Goal: Information Seeking & Learning: Learn about a topic

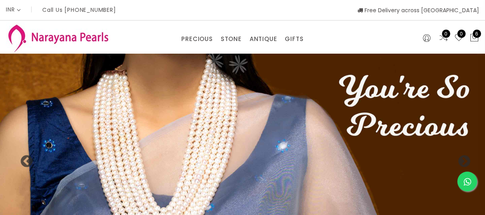
select select "INR"
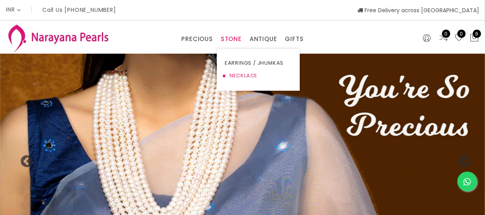
click at [237, 78] on link "NECKLACE" at bounding box center [258, 76] width 67 height 13
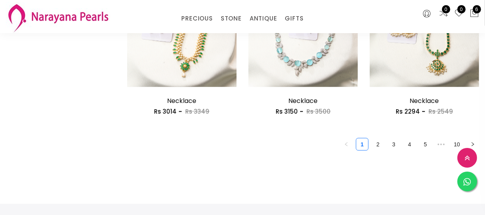
scroll to position [1041, 0]
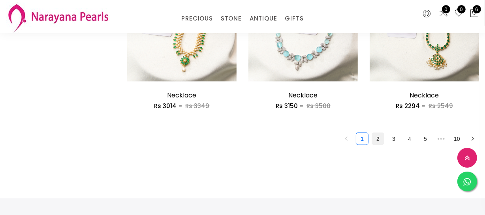
click at [379, 139] on link "2" at bounding box center [378, 139] width 12 height 12
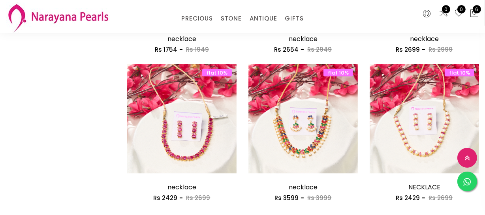
scroll to position [1005, 0]
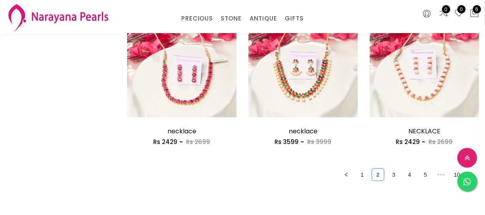
click at [397, 175] on link "3" at bounding box center [394, 175] width 12 height 12
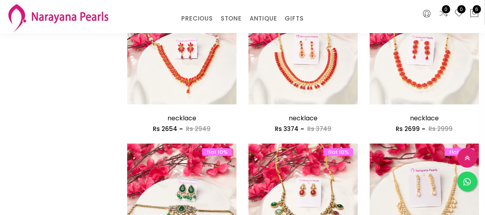
scroll to position [430, 0]
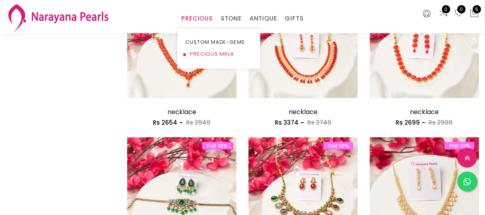
click at [195, 53] on link "PRECIOUS MALA" at bounding box center [218, 54] width 67 height 12
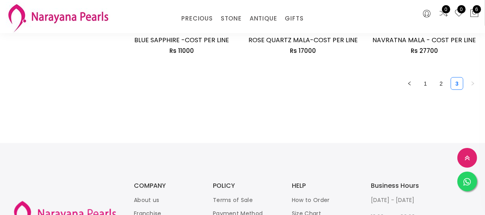
scroll to position [1077, 0]
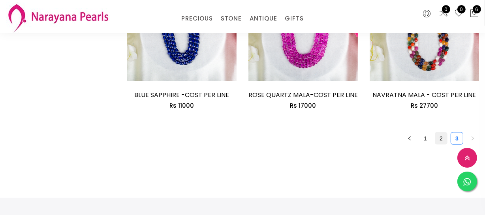
click at [439, 138] on link "2" at bounding box center [441, 139] width 12 height 12
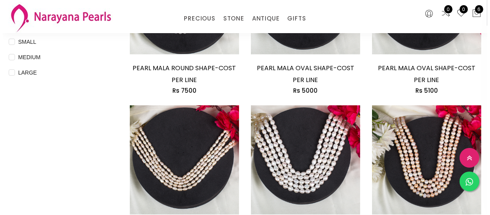
scroll to position [323, 0]
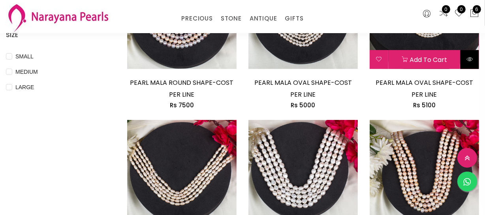
click at [468, 58] on icon at bounding box center [469, 59] width 6 height 6
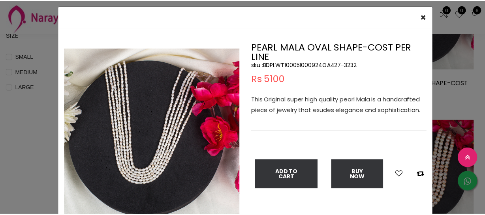
scroll to position [36, 0]
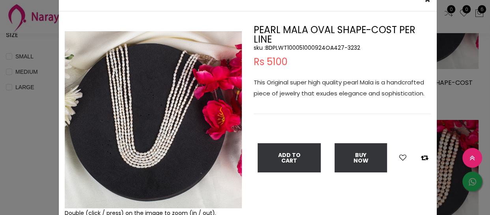
click at [21, 117] on div "× Close Double (click / press) on the image to zoom (in / out). PEARL MALA OVAL…" at bounding box center [245, 107] width 490 height 215
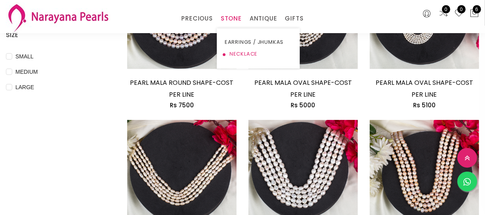
click at [230, 50] on link "NECKLACE" at bounding box center [258, 54] width 67 height 12
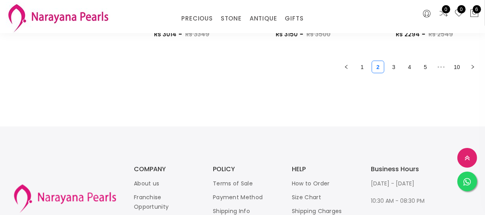
scroll to position [1005, 0]
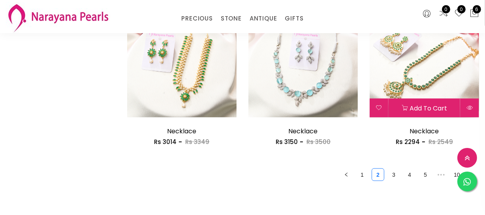
click at [438, 66] on img at bounding box center [424, 62] width 109 height 109
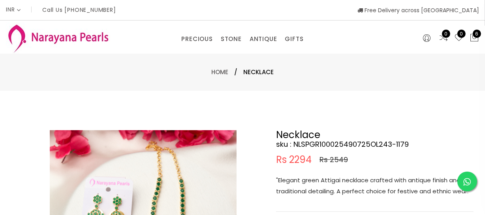
click at [334, 189] on p ""Elegant green Attigai necklace crafted with antique finish and traditional det…" at bounding box center [374, 186] width 197 height 22
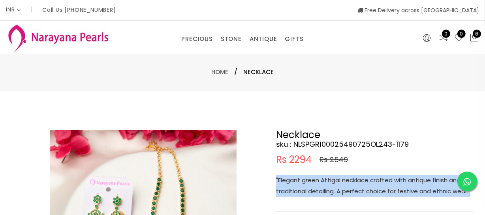
click at [334, 189] on p ""Elegant green Attigai necklace crafted with antique finish and traditional det…" at bounding box center [374, 186] width 197 height 22
copy p ""Elegant green Attigai necklace crafted with antique finish and traditional det…"
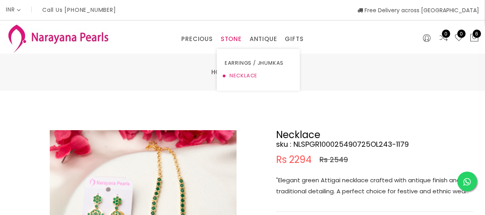
click at [243, 73] on link "NECKLACE" at bounding box center [258, 76] width 67 height 13
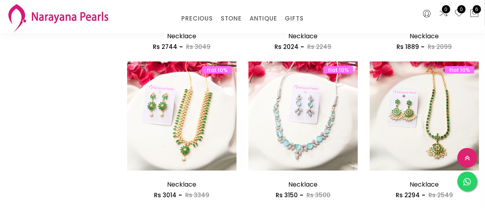
scroll to position [1005, 0]
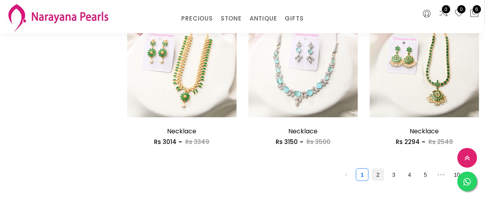
click at [374, 170] on link "2" at bounding box center [378, 175] width 12 height 12
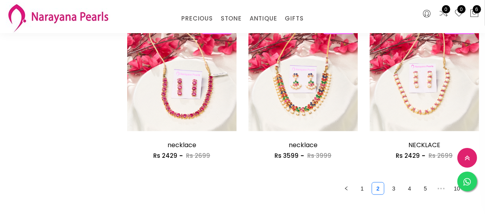
scroll to position [1041, 0]
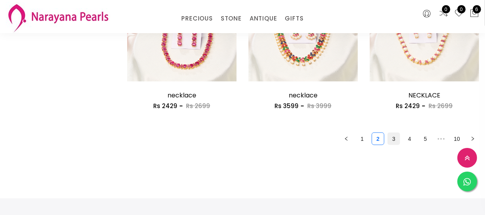
click at [390, 139] on link "3" at bounding box center [394, 139] width 12 height 12
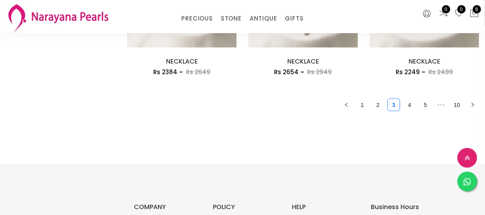
scroll to position [1077, 0]
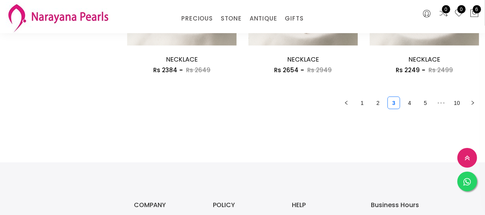
click at [413, 104] on link "4" at bounding box center [410, 103] width 12 height 12
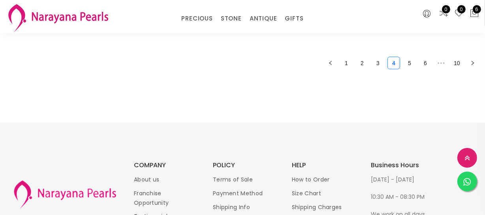
scroll to position [1050, 0]
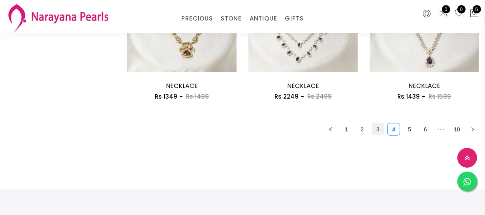
click at [372, 132] on link "3" at bounding box center [378, 130] width 12 height 12
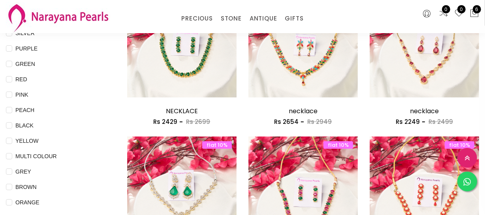
scroll to position [143, 0]
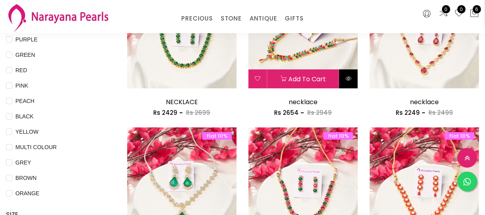
click at [352, 76] on button at bounding box center [348, 79] width 19 height 19
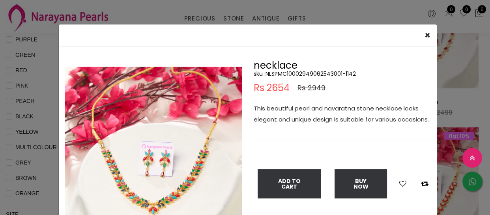
click at [308, 73] on h5 "sku : NLSPMC10002949062543001-1142" at bounding box center [342, 73] width 177 height 7
copy h5 "NLSPMC10002949062543001"
click at [42, 171] on div "× Close Double (click / press) on the image to zoom (in / out). necklace sku : …" at bounding box center [245, 107] width 490 height 215
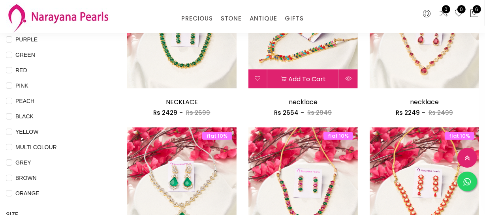
click at [287, 55] on img at bounding box center [302, 33] width 109 height 109
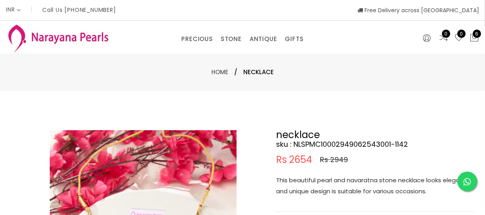
click at [326, 188] on p "This beautiful pearl and navaratna stone necklace looks elegant and unique desi…" at bounding box center [374, 186] width 197 height 22
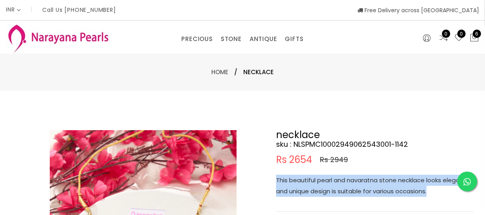
click at [326, 188] on p "This beautiful pearl and navaratna stone necklace looks elegant and unique desi…" at bounding box center [374, 186] width 197 height 22
copy p "This beautiful pearl and navaratna stone necklace looks elegant and unique desi…"
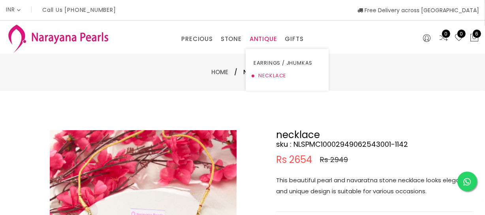
click at [258, 73] on link "NECKLACE" at bounding box center [287, 76] width 67 height 13
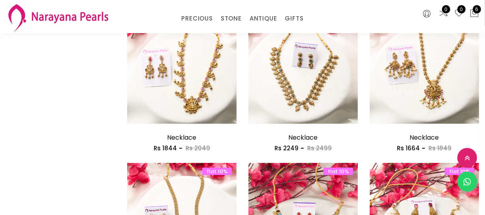
scroll to position [430, 0]
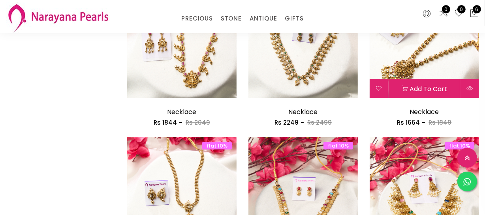
click at [416, 57] on img at bounding box center [424, 43] width 109 height 109
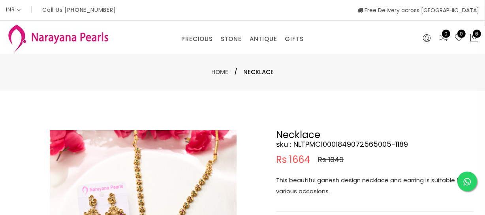
click at [337, 186] on p "This beautiful ganesh design necklace and earring is suitable for various occas…" at bounding box center [374, 186] width 197 height 22
click at [337, 185] on p "This beautiful ganesh design necklace and earring is suitable for various occas…" at bounding box center [374, 186] width 197 height 22
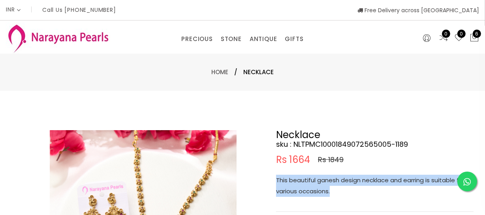
click at [337, 185] on p "This beautiful ganesh design necklace and earring is suitable for various occas…" at bounding box center [374, 186] width 197 height 22
copy p "This beautiful ganesh design necklace and earring is suitable for various occas…"
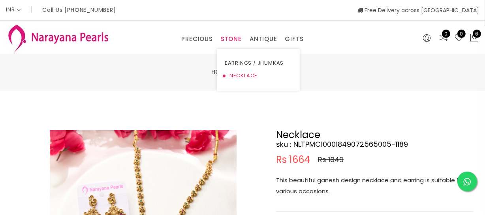
click at [231, 76] on link "NECKLACE" at bounding box center [258, 76] width 67 height 13
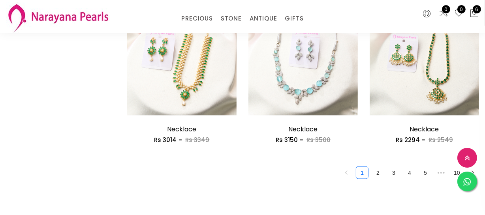
scroll to position [1041, 0]
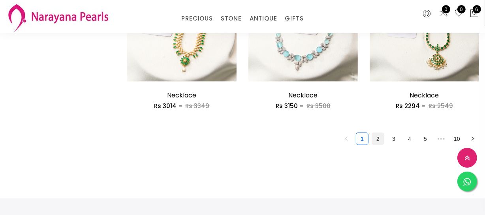
click at [375, 139] on link "2" at bounding box center [378, 139] width 12 height 12
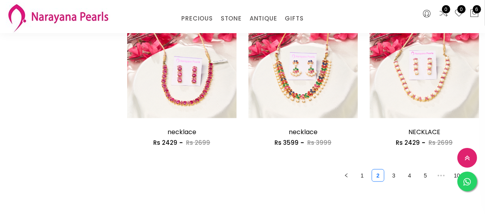
scroll to position [1005, 0]
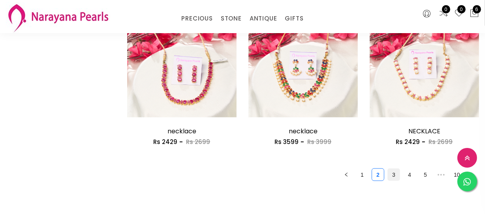
click at [396, 177] on link "3" at bounding box center [394, 175] width 12 height 12
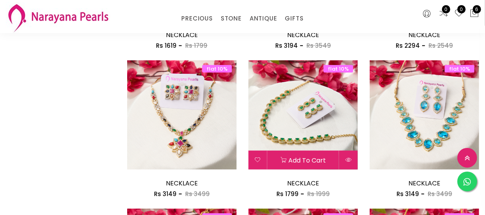
scroll to position [790, 0]
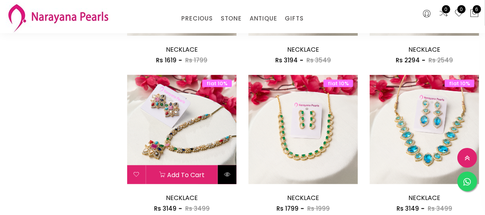
click at [227, 177] on icon at bounding box center [227, 174] width 6 height 6
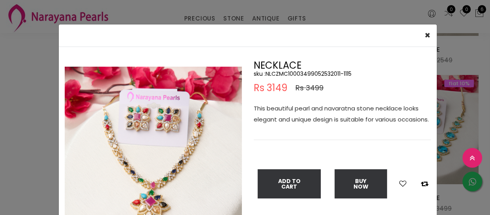
click at [289, 72] on h5 "sku : NLCZMC10003499052532011-1115" at bounding box center [342, 73] width 177 height 7
copy h5 "NLCZMC10003499052532011"
click at [72, 185] on img at bounding box center [153, 155] width 177 height 177
click at [54, 177] on div "× Close Double (click / press) on the image to zoom (in / out). NECKLACE sku : …" at bounding box center [245, 107] width 490 height 215
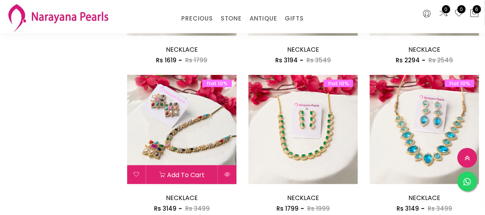
click at [186, 124] on img at bounding box center [181, 129] width 109 height 109
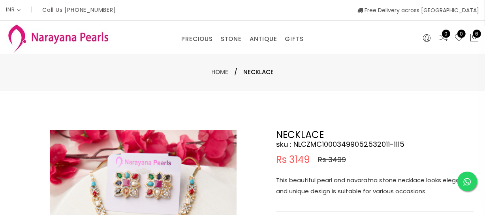
click at [338, 189] on p "This beautiful pearl and navaratna stone necklace looks elegant and unique desi…" at bounding box center [374, 186] width 197 height 22
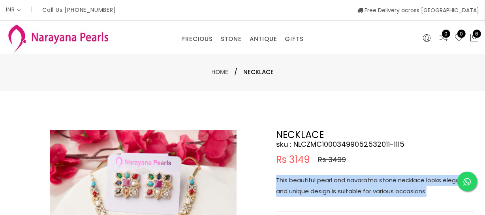
click at [338, 189] on p "This beautiful pearl and navaratna stone necklace looks elegant and unique desi…" at bounding box center [374, 186] width 197 height 22
copy p "This beautiful pearl and navaratna stone necklace looks elegant and unique desi…"
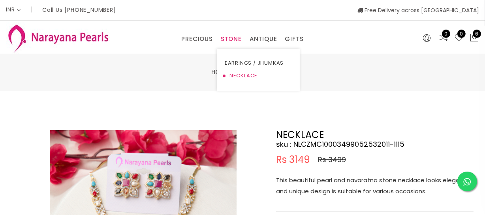
click at [237, 76] on link "NECKLACE" at bounding box center [258, 76] width 67 height 13
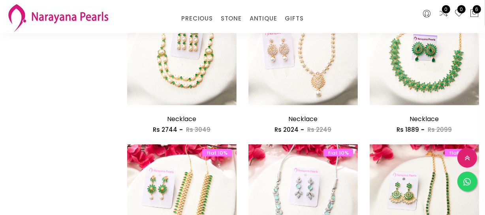
scroll to position [1005, 0]
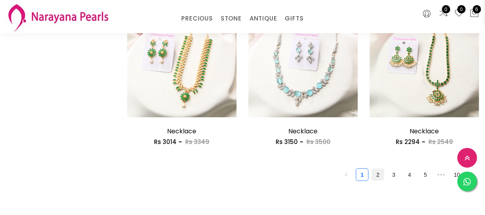
click at [375, 175] on link "2" at bounding box center [378, 175] width 12 height 12
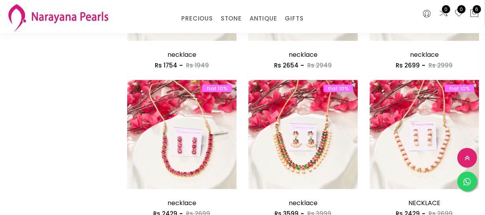
scroll to position [1077, 0]
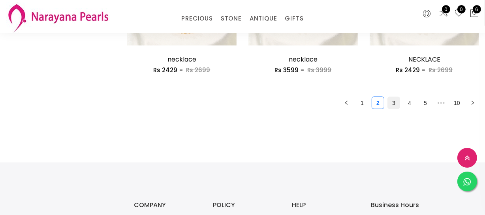
click at [393, 103] on link "3" at bounding box center [394, 103] width 12 height 12
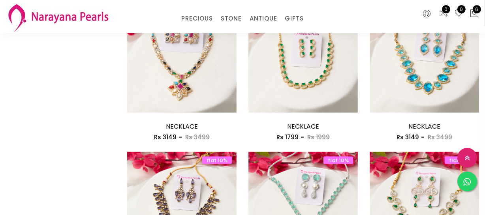
scroll to position [1005, 0]
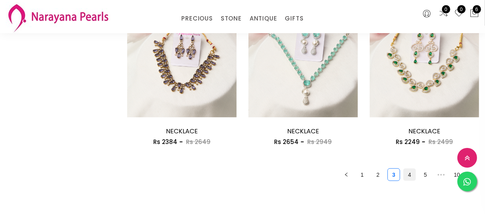
click at [405, 172] on link "4" at bounding box center [410, 175] width 12 height 12
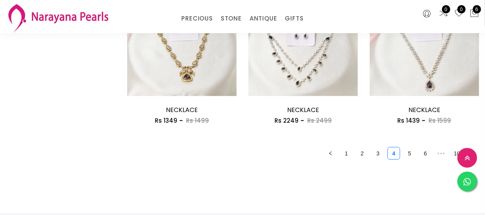
scroll to position [1041, 0]
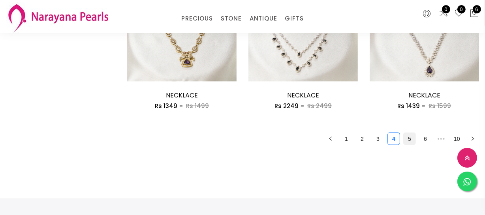
click at [408, 140] on link "5" at bounding box center [410, 139] width 12 height 12
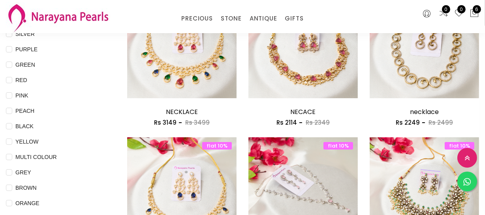
scroll to position [36, 0]
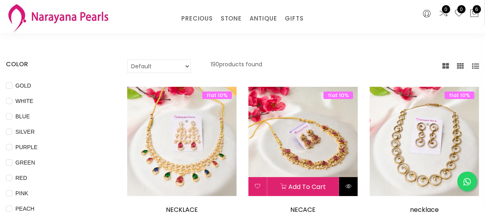
click at [346, 184] on icon at bounding box center [348, 186] width 6 height 6
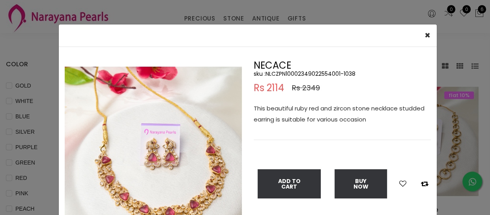
click at [39, 130] on div "× Close Double (click / press) on the image to zoom (in / out). NECACE sku : NL…" at bounding box center [245, 107] width 490 height 215
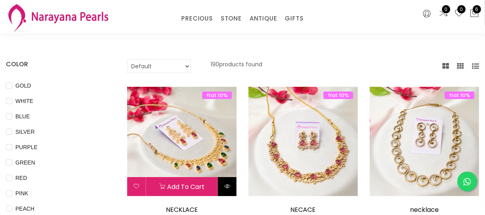
click at [226, 180] on button at bounding box center [227, 186] width 19 height 19
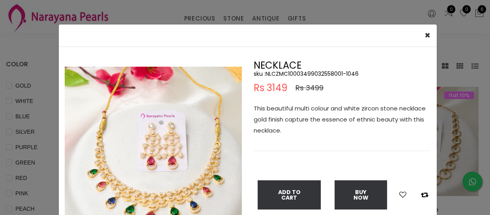
click at [293, 73] on h5 "sku : NLCZMC10003499032558001-1046" at bounding box center [342, 73] width 177 height 7
copy h5 "NLCZMC10003499032558001"
click at [27, 124] on div "× Close Double (click / press) on the image to zoom (in / out). NECKLACE sku : …" at bounding box center [245, 107] width 490 height 215
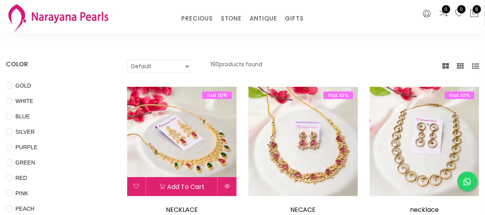
click at [212, 142] on img at bounding box center [181, 141] width 109 height 109
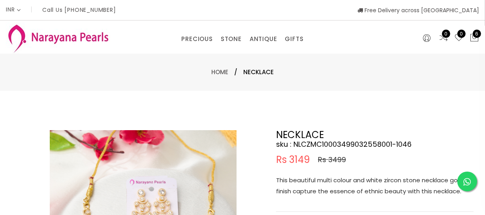
click at [330, 183] on p "This beautiful multi colour and white zircon stone necklace gold finish capture…" at bounding box center [374, 186] width 197 height 22
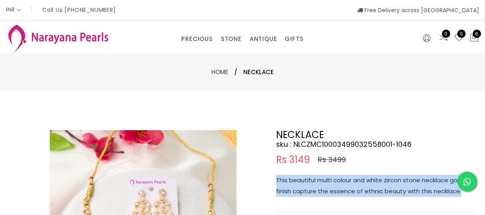
click at [330, 183] on p "This beautiful multi colour and white zircon stone necklace gold finish capture…" at bounding box center [374, 186] width 197 height 22
copy p "This beautiful multi colour and white zircon stone necklace gold finish capture…"
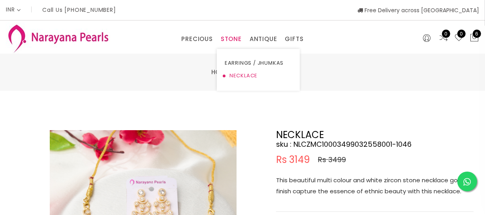
click at [233, 74] on link "NECKLACE" at bounding box center [258, 76] width 67 height 13
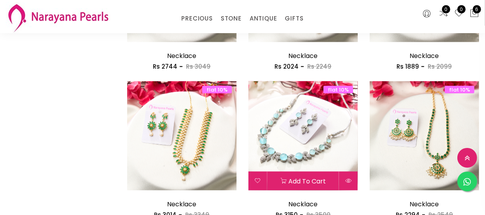
scroll to position [969, 0]
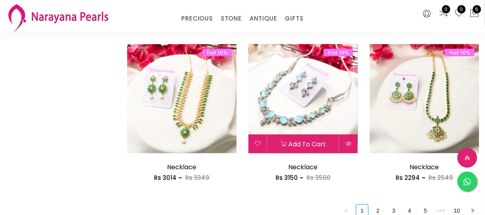
click at [323, 105] on img at bounding box center [302, 98] width 109 height 109
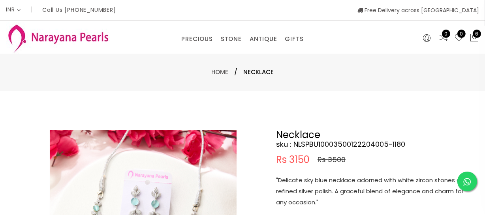
click at [334, 187] on p ""Delicate sky blue necklace adorned with white zircon stones and a refined silv…" at bounding box center [374, 191] width 197 height 33
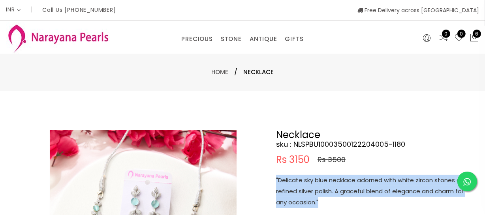
click at [334, 187] on p ""Delicate sky blue necklace adorned with white zircon stones and a refined silv…" at bounding box center [374, 191] width 197 height 33
copy p ""Delicate sky blue necklace adorned with white zircon stones and a refined silv…"
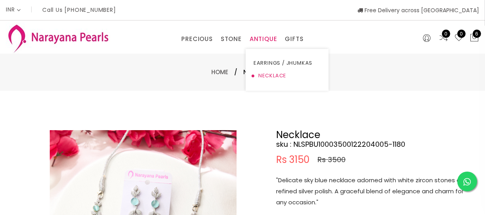
click at [274, 79] on link "NECKLACE" at bounding box center [287, 76] width 67 height 13
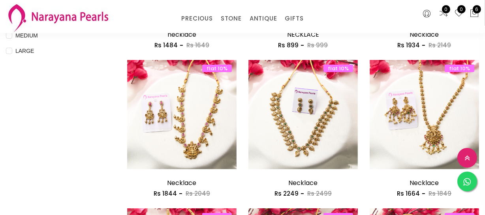
scroll to position [359, 0]
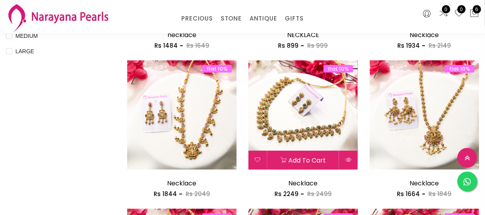
click at [295, 132] on img at bounding box center [302, 114] width 109 height 109
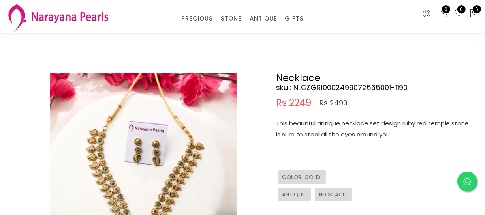
scroll to position [36, 0]
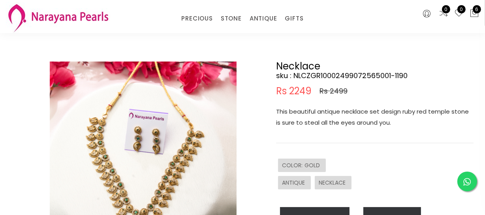
click at [332, 116] on p "This beautiful antique necklace set design ruby red temple stone is sure to ste…" at bounding box center [374, 117] width 197 height 22
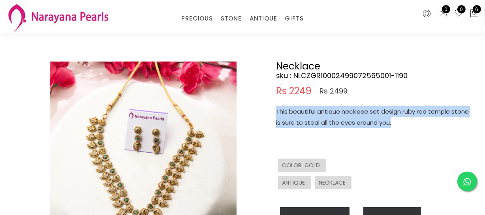
click at [332, 116] on p "This beautiful antique necklace set design ruby red temple stone is sure to ste…" at bounding box center [374, 117] width 197 height 22
copy p "This beautiful antique necklace set design ruby red temple stone is sure to ste…"
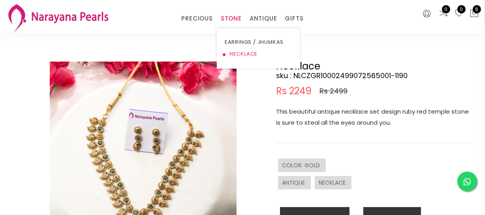
click at [240, 55] on link "NECKLACE" at bounding box center [258, 54] width 67 height 12
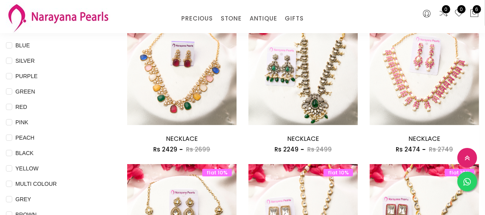
scroll to position [71, 0]
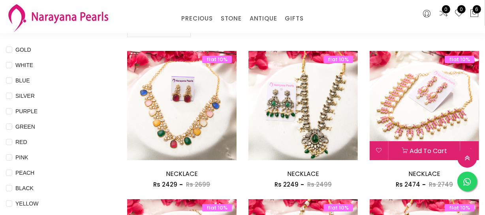
click at [418, 99] on img at bounding box center [424, 105] width 109 height 109
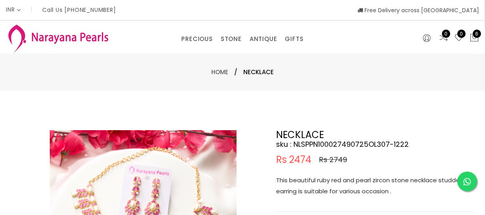
click at [339, 189] on p "This beautiful ruby red and pearl zircon stone necklace studded earring is suit…" at bounding box center [374, 186] width 197 height 22
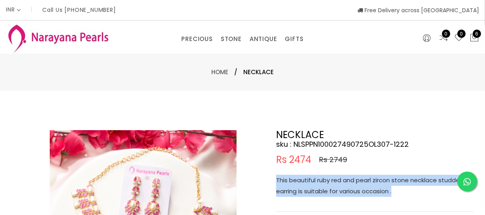
click at [339, 189] on p "This beautiful ruby red and pearl zircon stone necklace studded earring is suit…" at bounding box center [374, 186] width 197 height 22
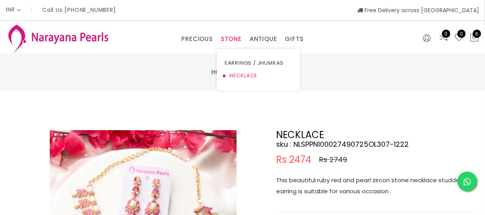
click at [236, 73] on link "NECKLACE" at bounding box center [258, 76] width 67 height 13
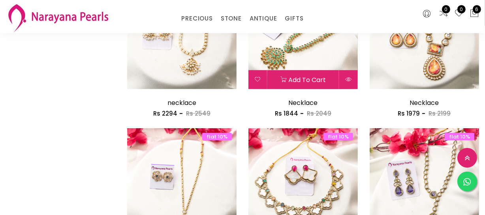
scroll to position [502, 0]
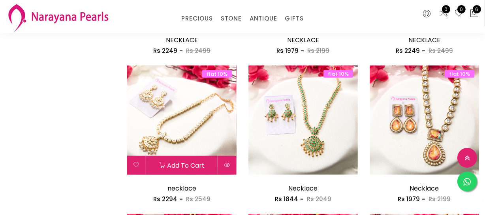
click at [190, 124] on img at bounding box center [181, 120] width 109 height 109
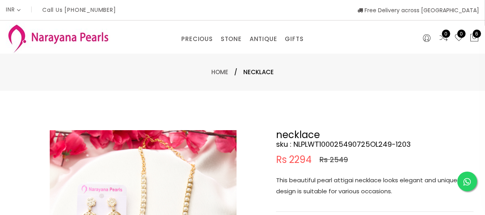
click at [325, 186] on p "This beautiful pearl attigai necklace looks elegant and unique design is suitab…" at bounding box center [374, 186] width 197 height 22
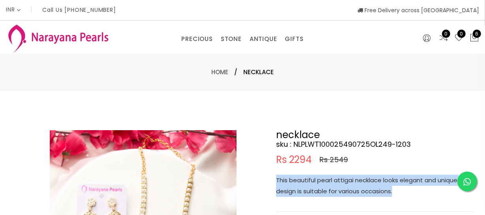
click at [325, 186] on p "This beautiful pearl attigai necklace looks elegant and unique design is suitab…" at bounding box center [374, 186] width 197 height 22
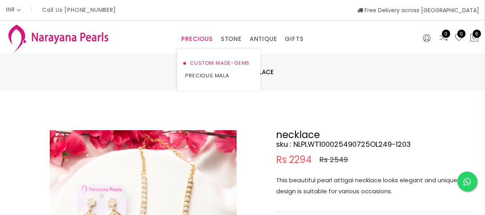
click at [205, 60] on link "CUSTOM MADE-GEMS" at bounding box center [218, 63] width 67 height 13
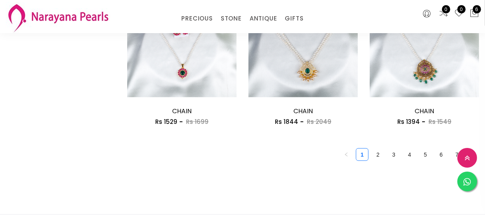
scroll to position [1077, 0]
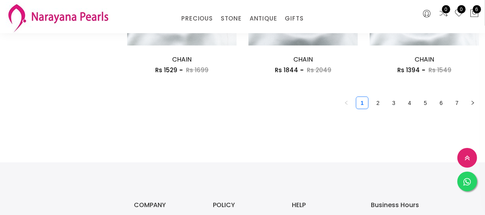
click at [381, 106] on link "2" at bounding box center [378, 103] width 12 height 12
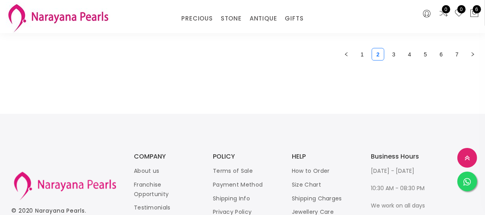
scroll to position [1050, 0]
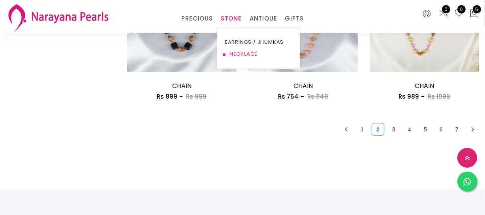
click at [228, 52] on link "NECKLACE" at bounding box center [258, 54] width 67 height 12
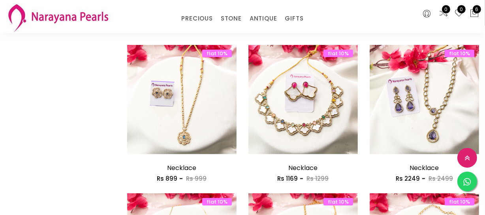
scroll to position [671, 0]
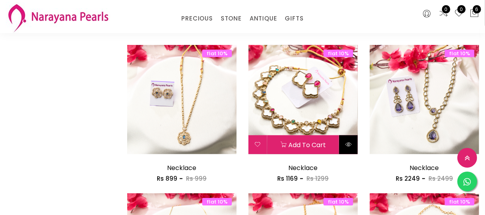
click at [349, 147] on icon at bounding box center [348, 144] width 6 height 6
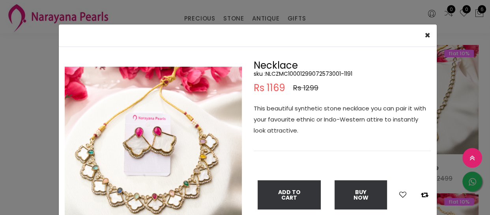
click at [312, 70] on h5 "sku : NLCZMC10001299072573001-1191" at bounding box center [342, 73] width 177 height 7
click at [0, 135] on div "× Close Double (click / press) on the image to zoom (in / out). Necklace sku : …" at bounding box center [245, 107] width 490 height 215
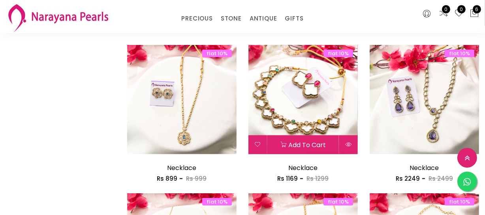
click at [312, 86] on img at bounding box center [302, 99] width 109 height 109
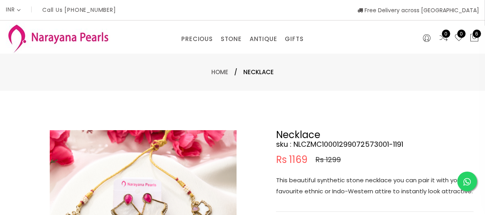
click at [336, 187] on p "This beautiful synthetic stone necklace you can pair it with your favourite eth…" at bounding box center [374, 186] width 197 height 22
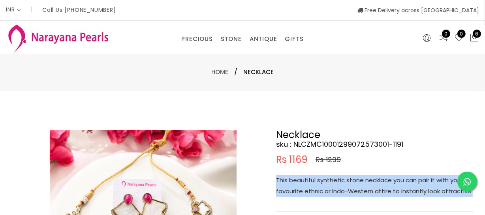
click at [336, 187] on p "This beautiful synthetic stone necklace you can pair it with your favourite eth…" at bounding box center [374, 186] width 197 height 22
